Goal: Transaction & Acquisition: Purchase product/service

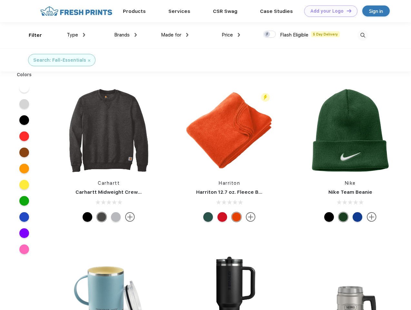
click at [329, 11] on link "Add your Logo Design Tool" at bounding box center [330, 10] width 53 height 11
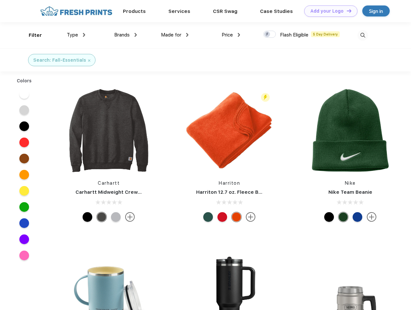
click at [0, 0] on div "Design Tool" at bounding box center [0, 0] width 0 height 0
click at [346, 11] on link "Add your Logo Design Tool" at bounding box center [330, 10] width 53 height 11
click at [31, 35] on div "Filter" at bounding box center [35, 35] width 13 height 7
click at [76, 35] on span "Type" at bounding box center [72, 35] width 11 height 6
click at [126, 35] on span "Brands" at bounding box center [121, 35] width 15 height 6
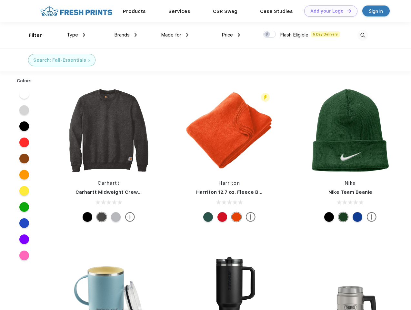
click at [175, 35] on span "Made for" at bounding box center [171, 35] width 20 height 6
click at [231, 35] on span "Price" at bounding box center [227, 35] width 11 height 6
click at [270, 35] on div at bounding box center [269, 34] width 13 height 7
click at [268, 35] on input "checkbox" at bounding box center [265, 32] width 4 height 4
click at [363, 35] on img at bounding box center [363, 35] width 11 height 11
